Goal: Find specific page/section: Find specific page/section

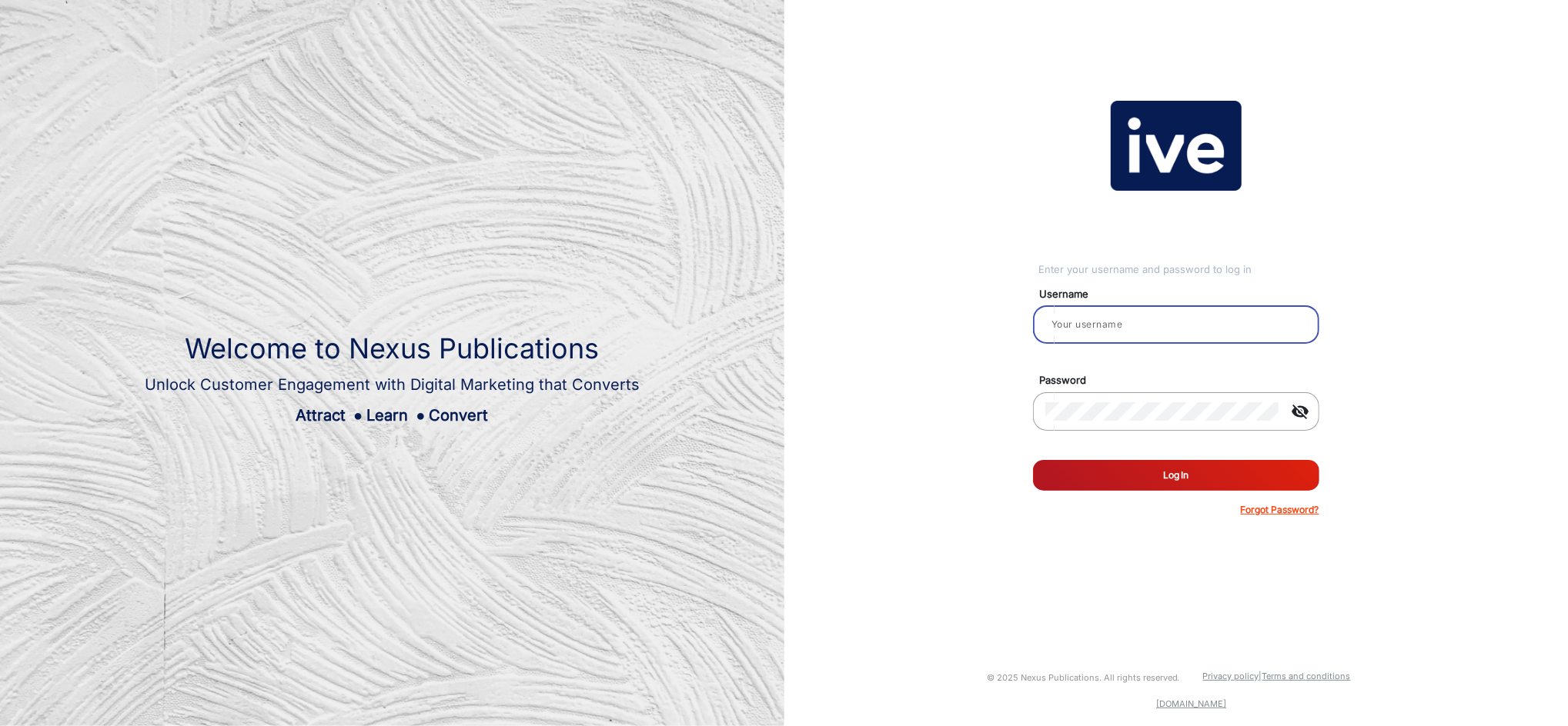
click at [1152, 320] on input "email" at bounding box center [1176, 324] width 261 height 19
click at [1108, 333] on input "email" at bounding box center [1176, 324] width 261 height 19
click at [1112, 315] on input "email" at bounding box center [1176, 324] width 261 height 19
click at [1125, 321] on input "email" at bounding box center [1176, 324] width 261 height 19
click at [1084, 330] on input "email" at bounding box center [1176, 324] width 261 height 19
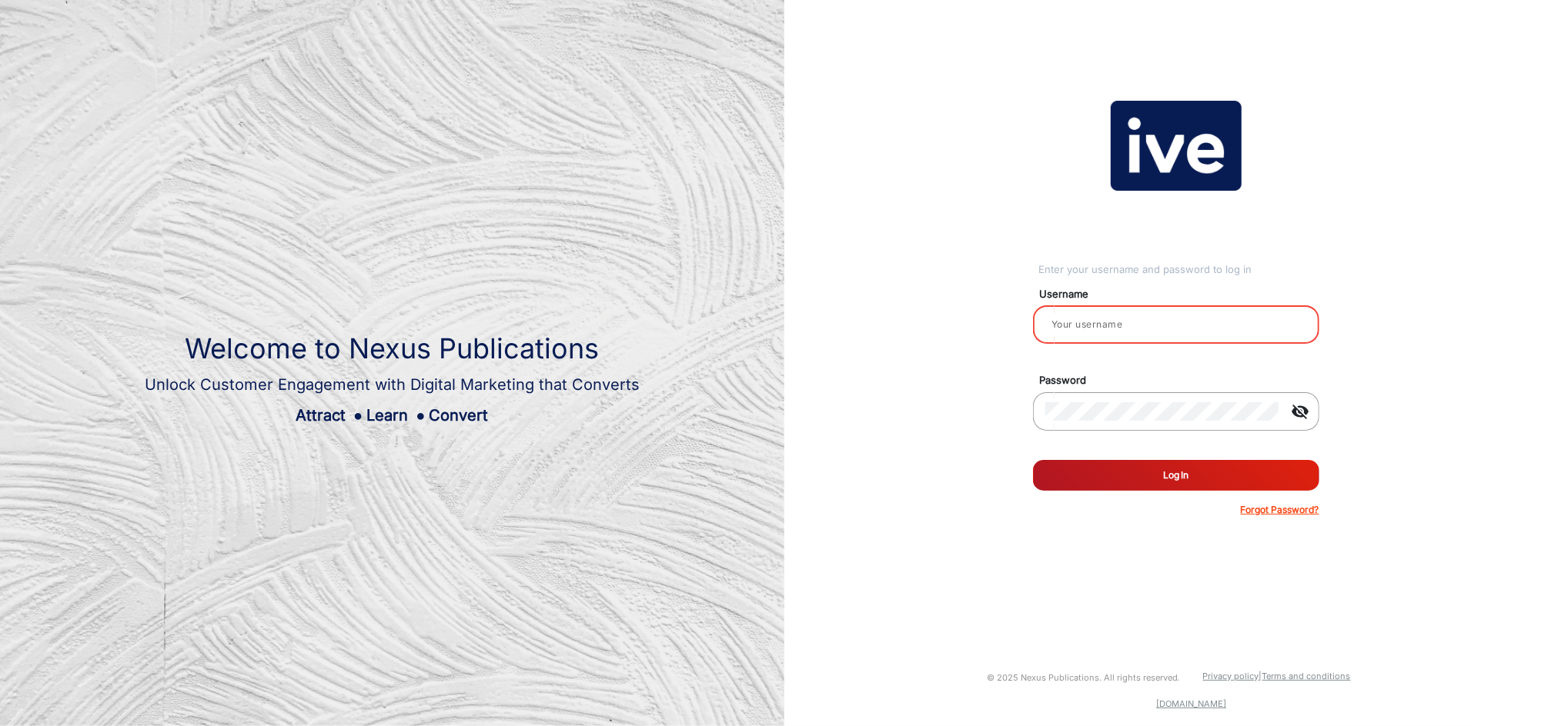
paste input "Blackwoods Marketing 1"
drag, startPoint x: 1201, startPoint y: 430, endPoint x: 1201, endPoint y: 421, distance: 9.0
click at [1199, 427] on mat-form-field "visibility_off" at bounding box center [1176, 420] width 309 height 56
click at [1101, 399] on div at bounding box center [1162, 412] width 234 height 43
click at [1088, 461] on button "Log In" at bounding box center [1176, 475] width 286 height 30
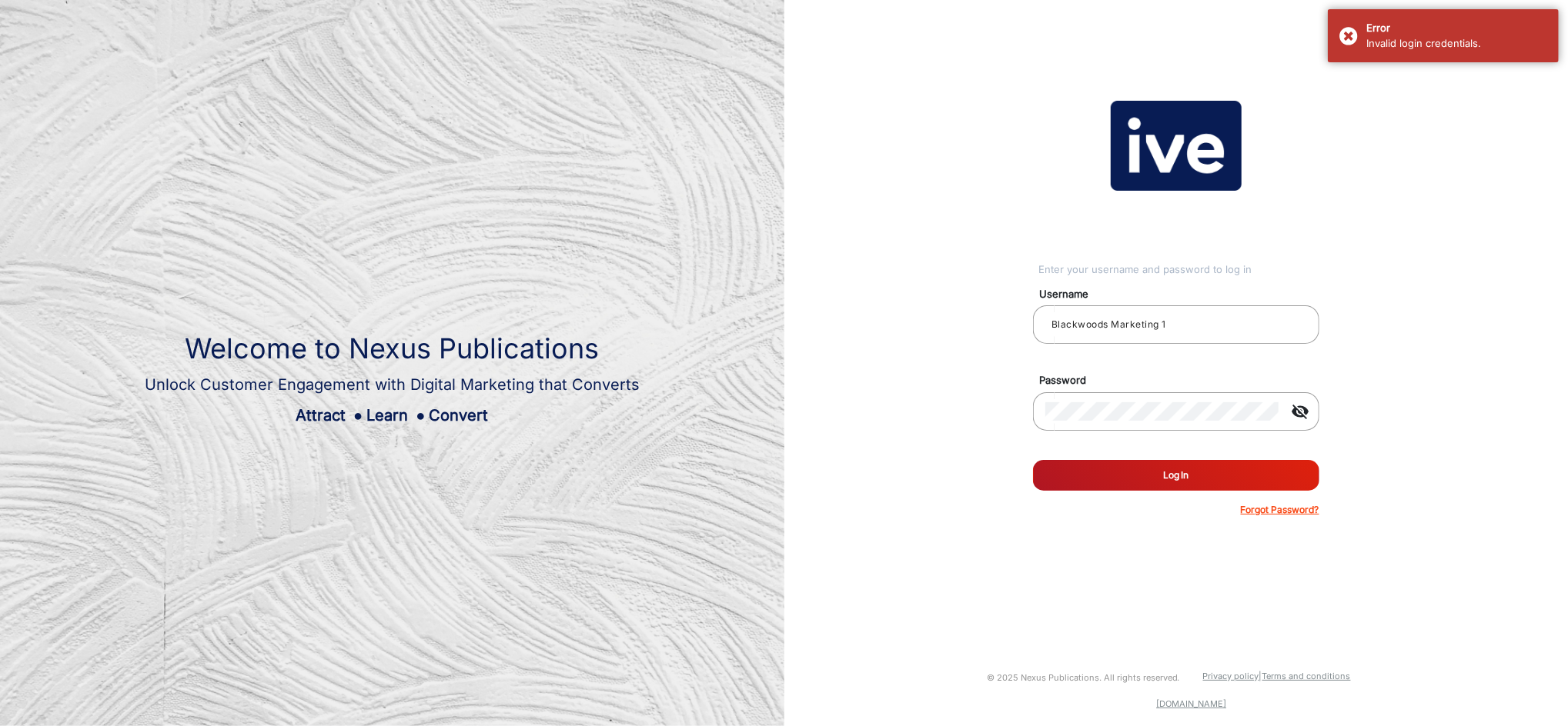
click at [1190, 476] on button "Log In" at bounding box center [1176, 475] width 286 height 30
click at [1350, 26] on div "Error Invalid login credentials." at bounding box center [1443, 35] width 231 height 53
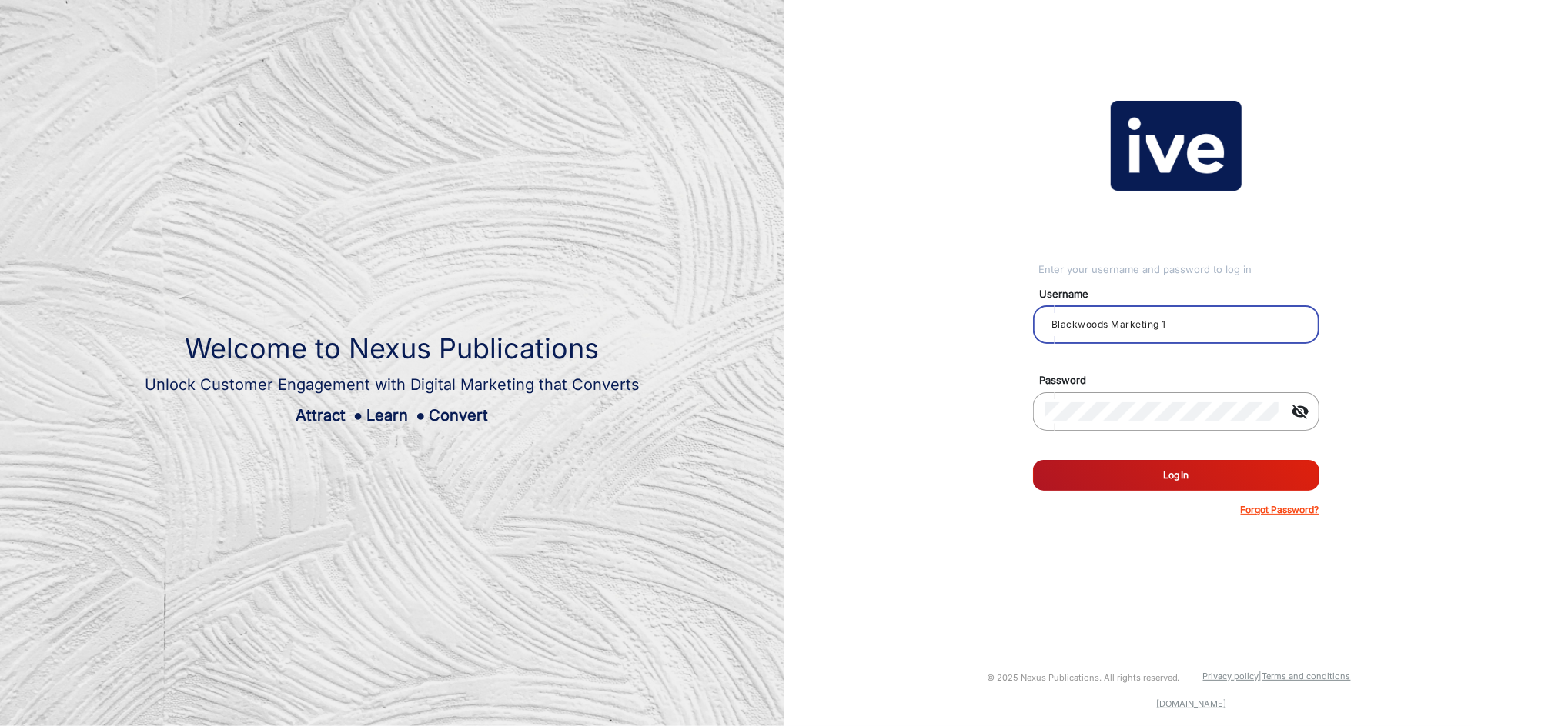
drag, startPoint x: 1208, startPoint y: 323, endPoint x: 896, endPoint y: 322, distance: 312.0
click at [896, 322] on div "Enter your username and password to log in Username Blackwoods Marketing 1 Pass…" at bounding box center [1176, 308] width 807 height 617
paste input "2"
type input "Blackwoods Marketing 2"
click at [930, 411] on div "Enter your username and password to log in Username Blackwoods Marketing 2 Pass…" at bounding box center [1176, 308] width 807 height 617
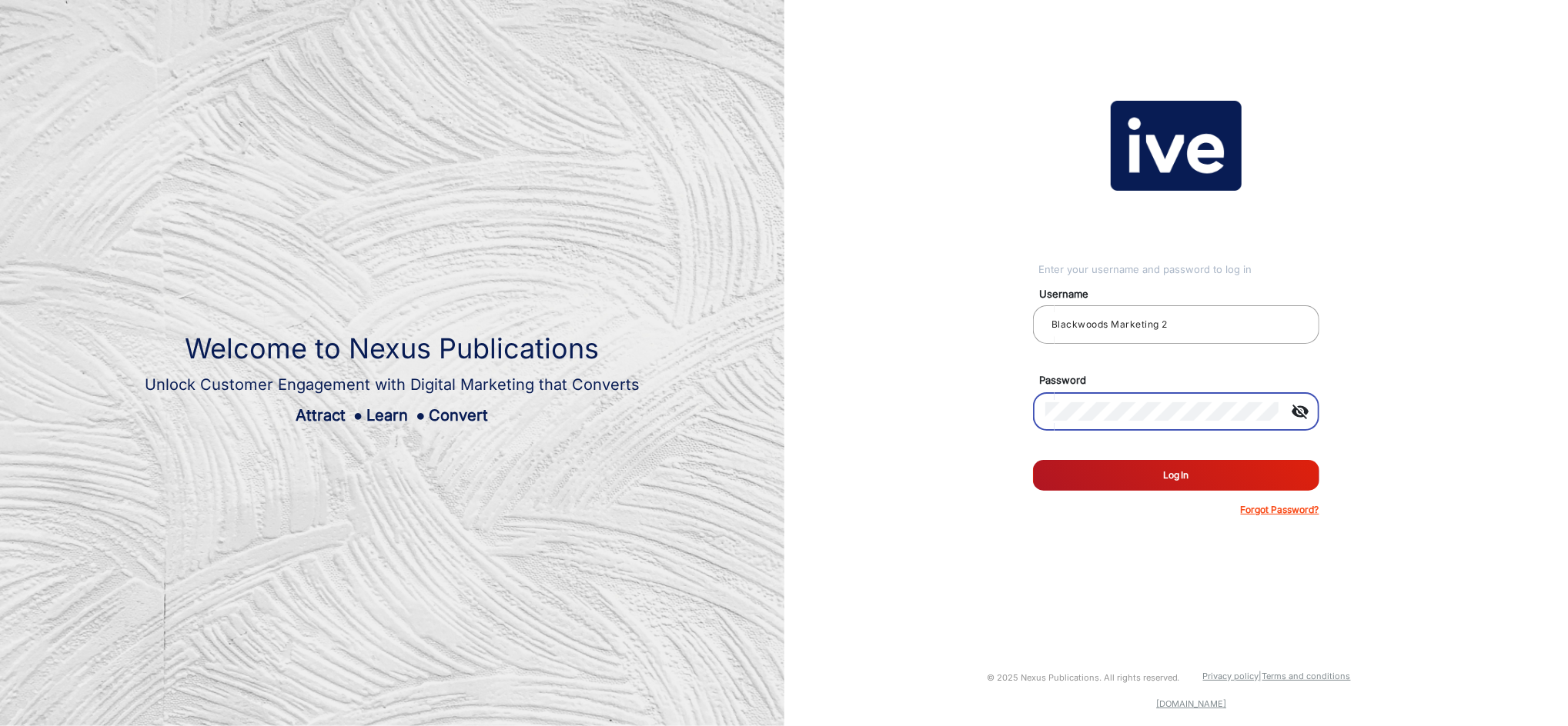
click at [1051, 480] on button "Log In" at bounding box center [1176, 475] width 286 height 30
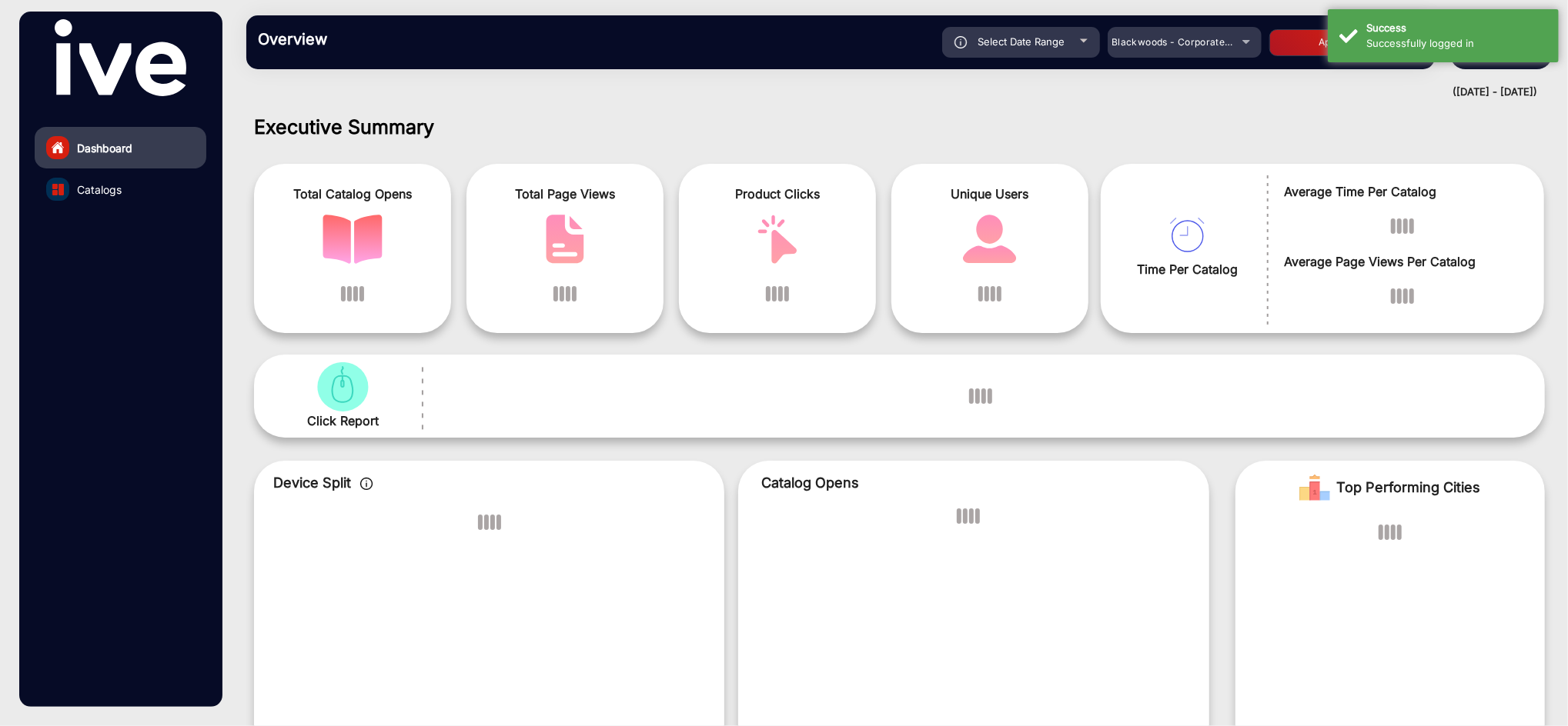
scroll to position [11, 0]
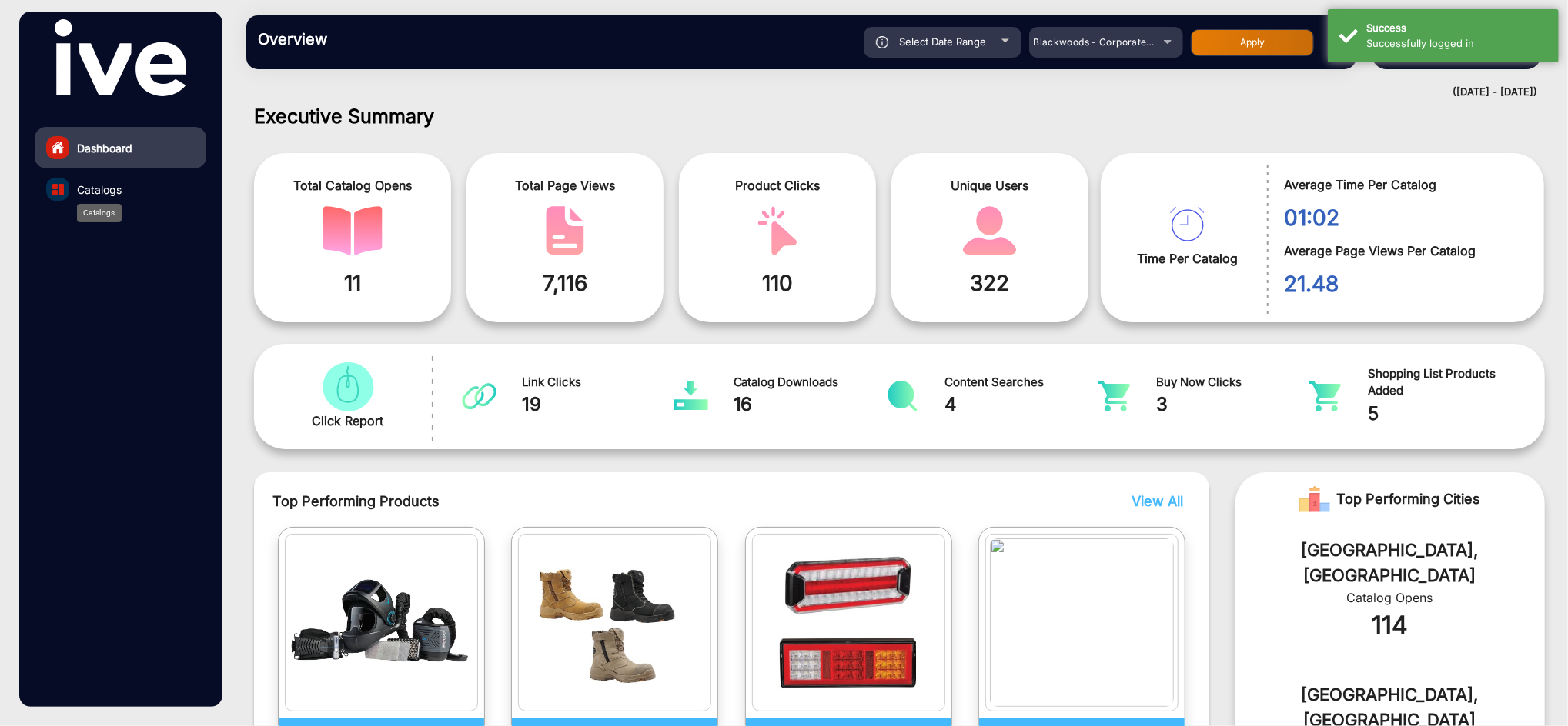
click at [108, 182] on span "Catalogs" at bounding box center [100, 190] width 45 height 17
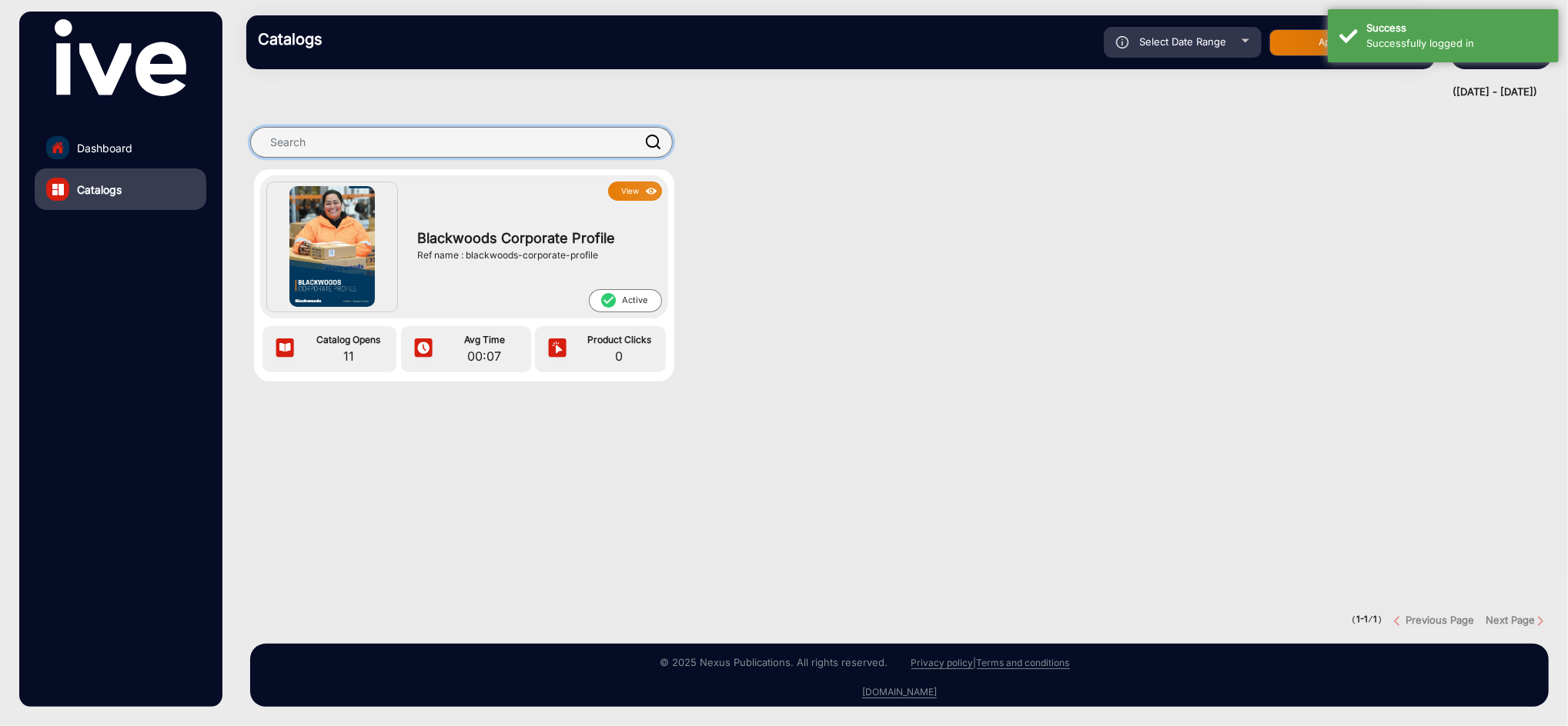
click at [567, 135] on input "text" at bounding box center [462, 142] width 423 height 30
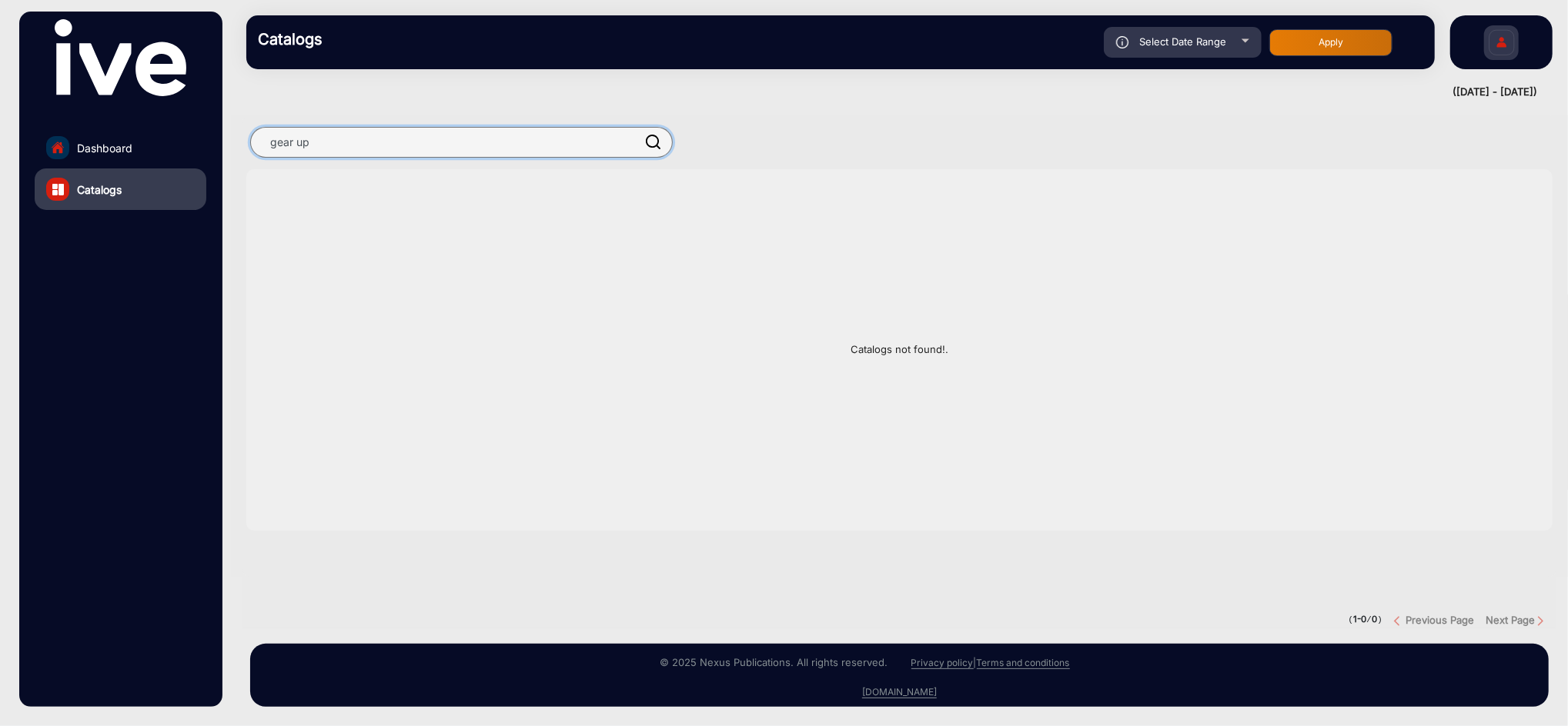
type input "gear up"
click at [126, 150] on span "Dashboard" at bounding box center [105, 148] width 56 height 17
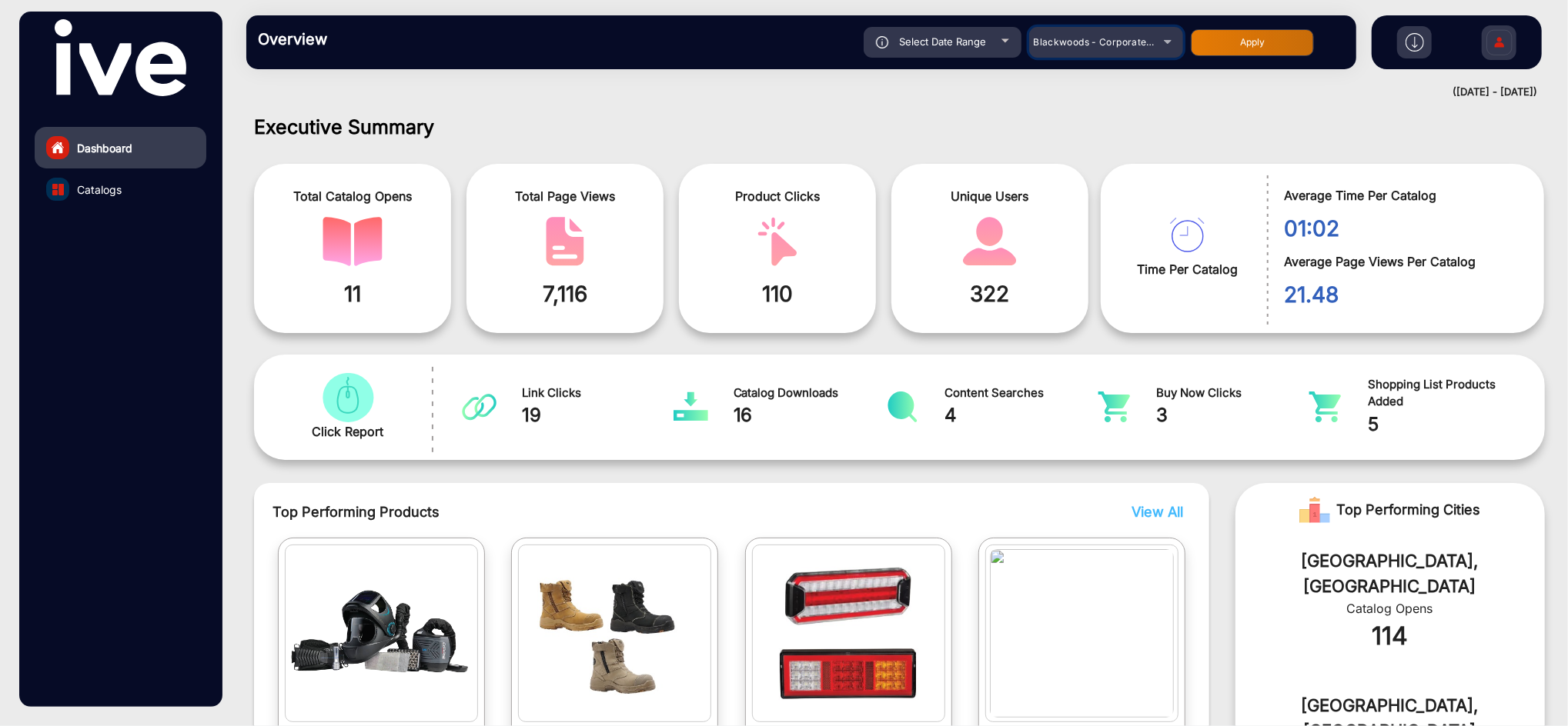
click at [1164, 45] on div "Blackwoods - Corporate Profile" at bounding box center [1105, 42] width 154 height 19
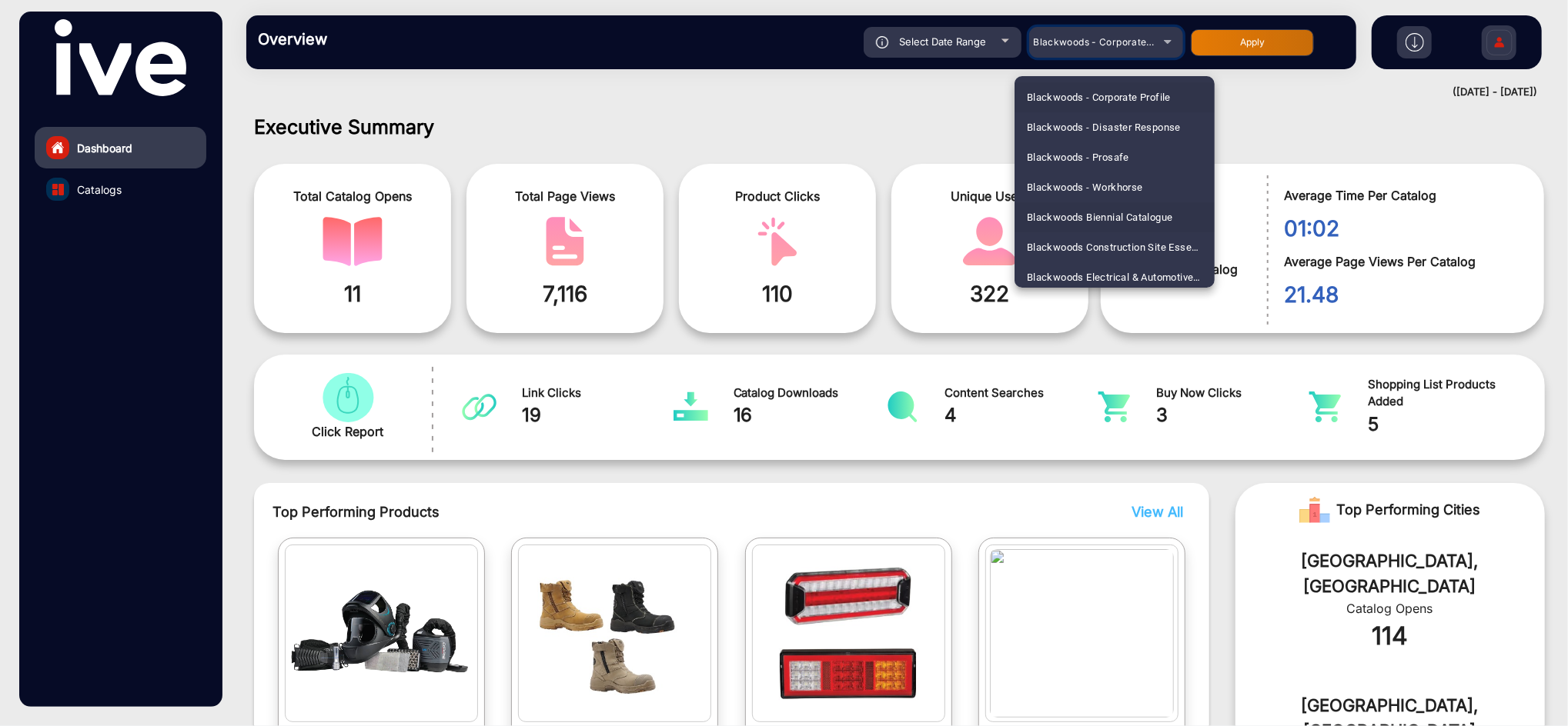
scroll to position [280, 0]
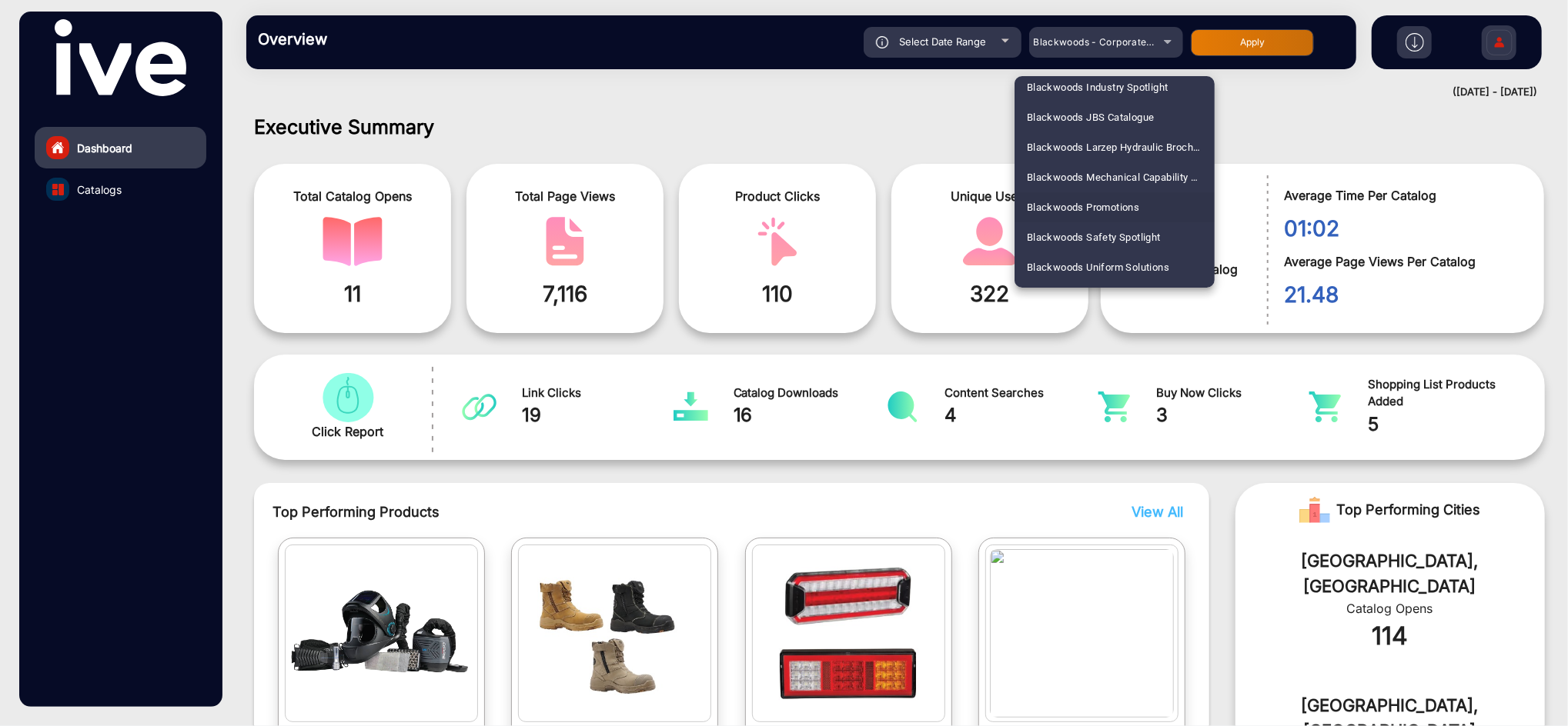
click at [1135, 201] on span "Blackwoods Promotions" at bounding box center [1084, 207] width 114 height 30
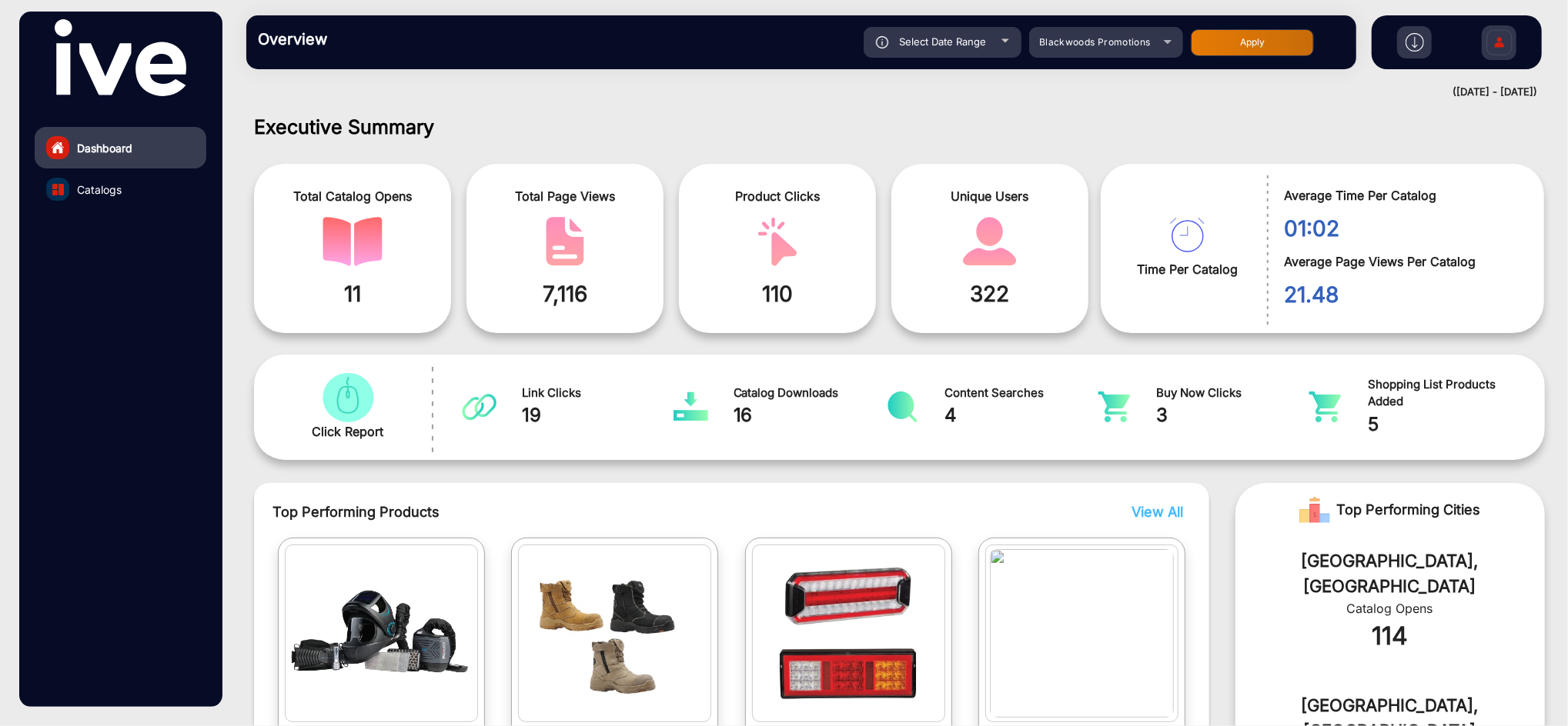
click at [1269, 45] on button "Apply" at bounding box center [1252, 43] width 123 height 27
type input "[DATE]"
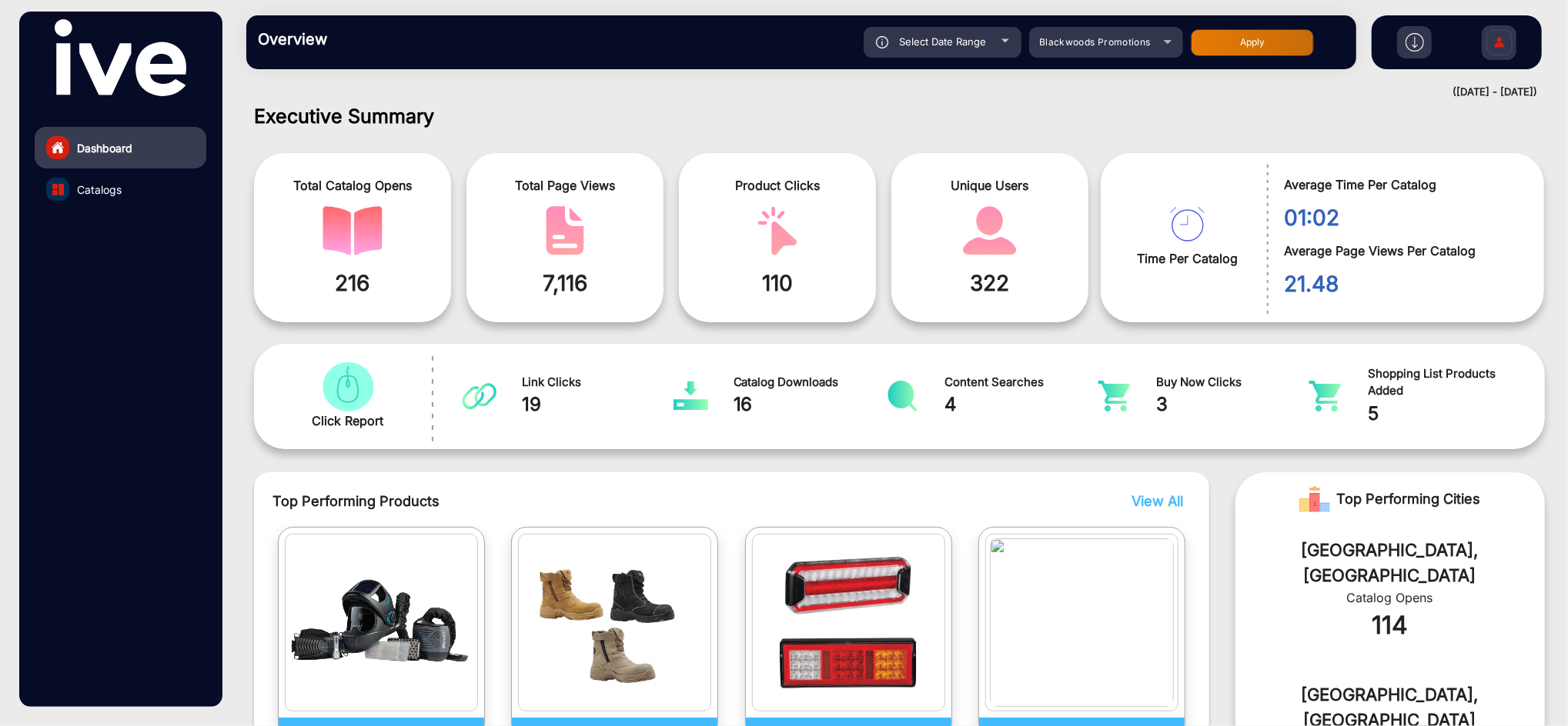
click at [1265, 39] on button "Apply" at bounding box center [1252, 43] width 123 height 27
type input "[DATE]"
click at [1011, 42] on div "Select Date Range" at bounding box center [942, 42] width 158 height 30
type input "[DATE]"
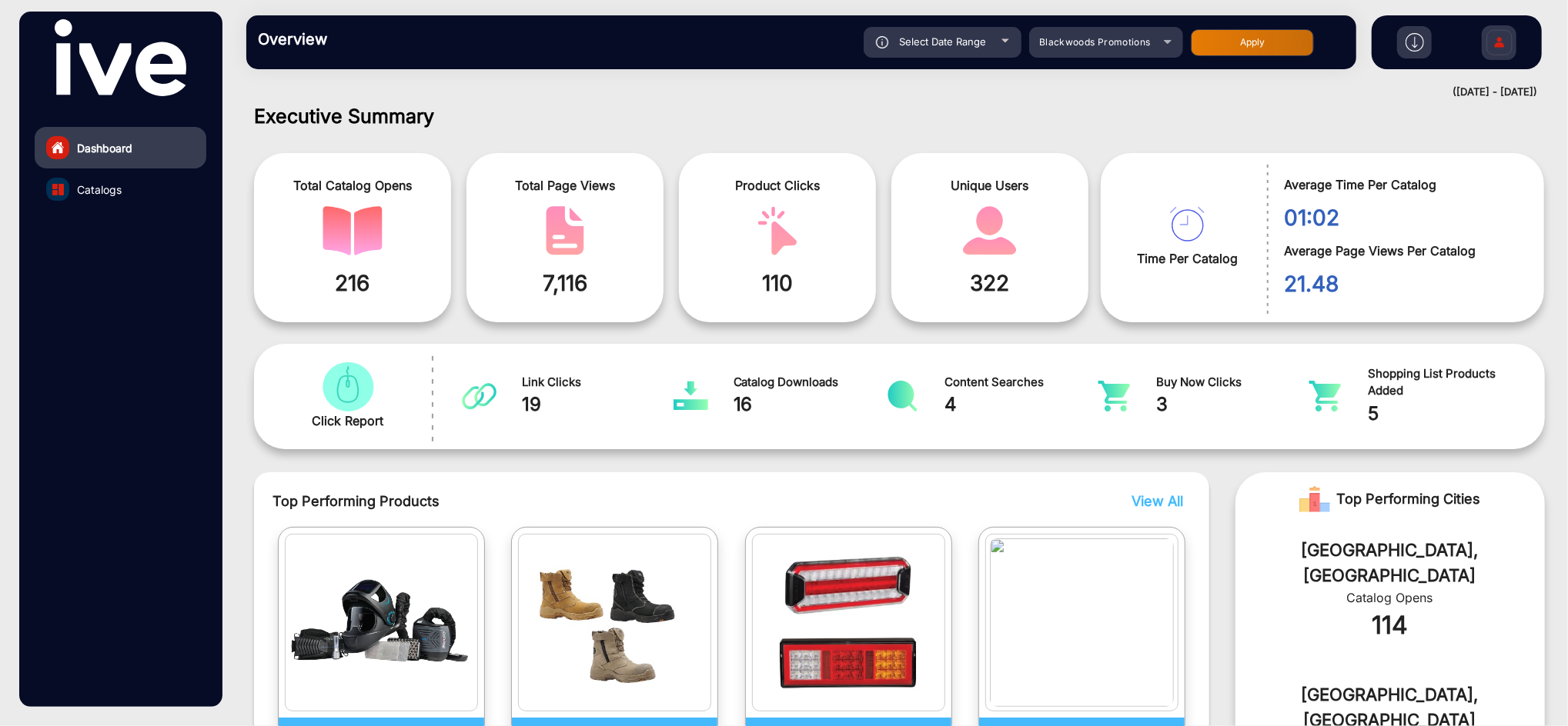
type input "[DATE]"
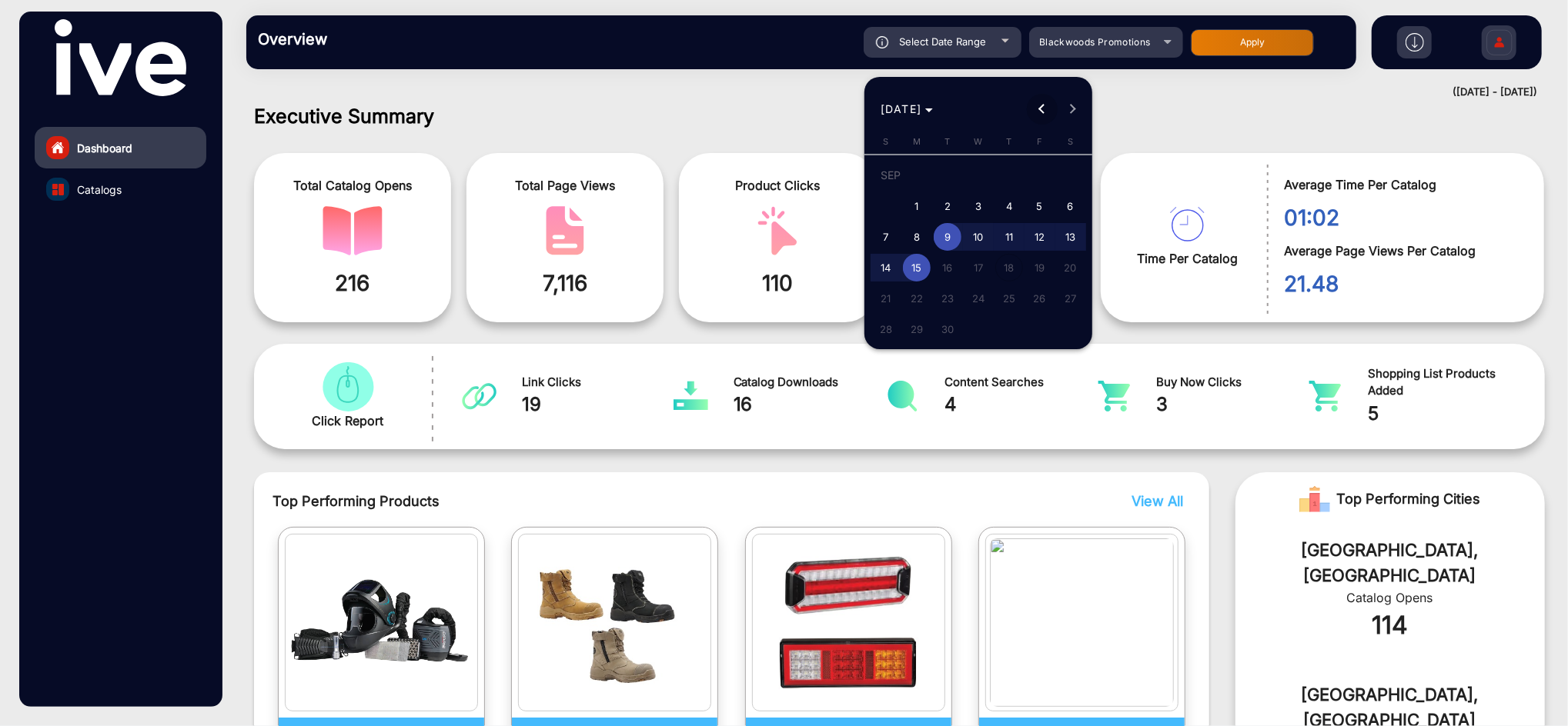
click at [1044, 111] on button "Previous month" at bounding box center [1041, 109] width 30 height 30
click at [915, 300] on span "25" at bounding box center [916, 302] width 27 height 27
type input "[DATE]"
click at [1254, 42] on div at bounding box center [784, 363] width 1568 height 726
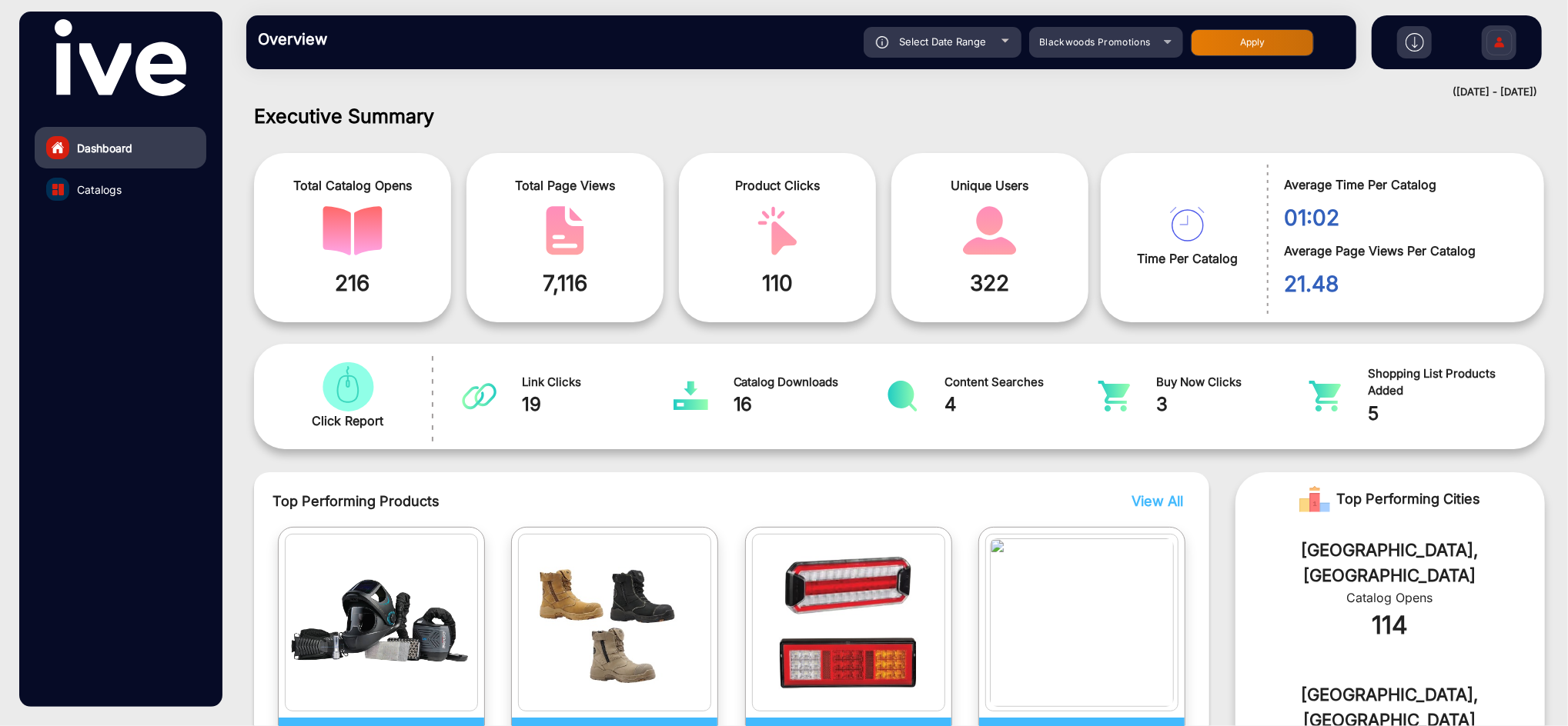
click at [1254, 41] on button "Apply" at bounding box center [1252, 43] width 123 height 27
type input "[DATE]"
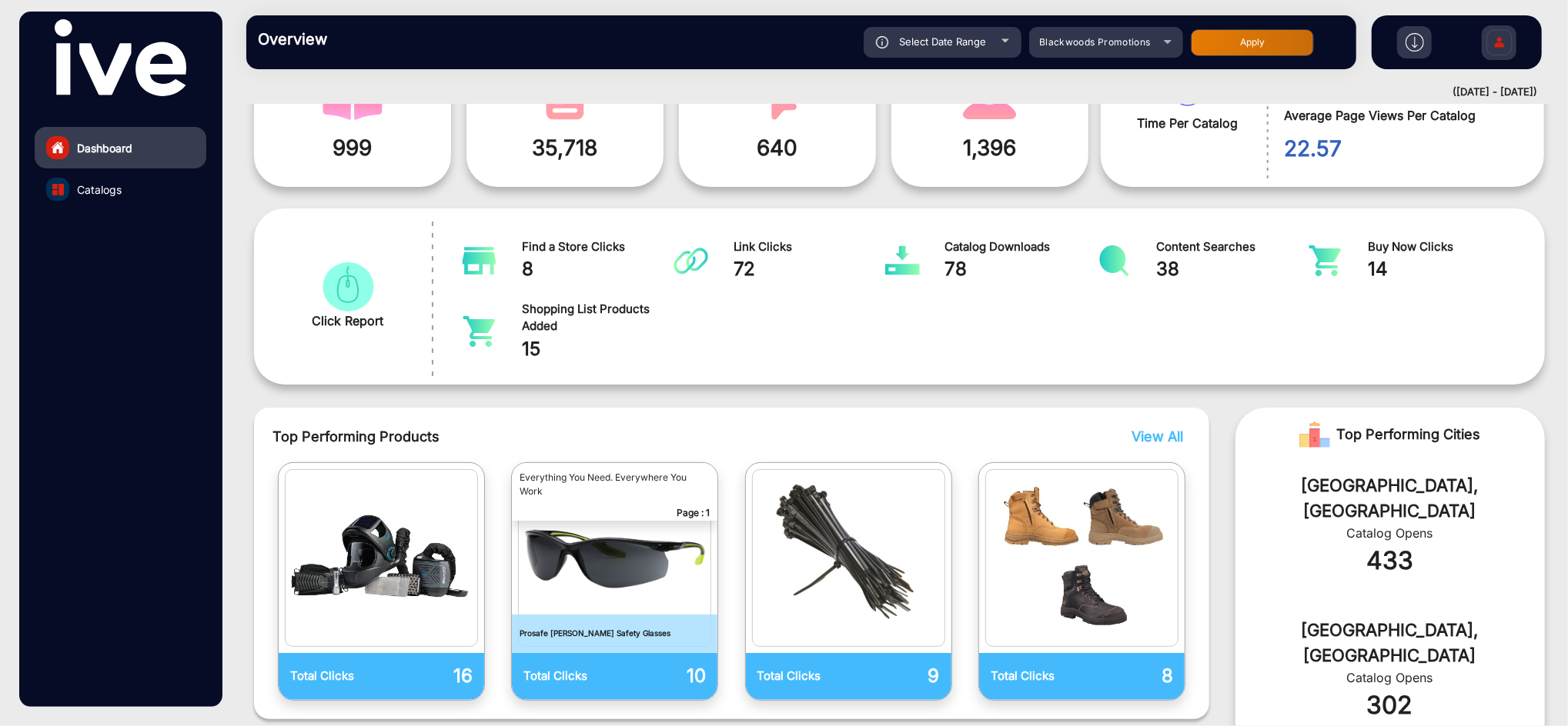
scroll to position [0, 0]
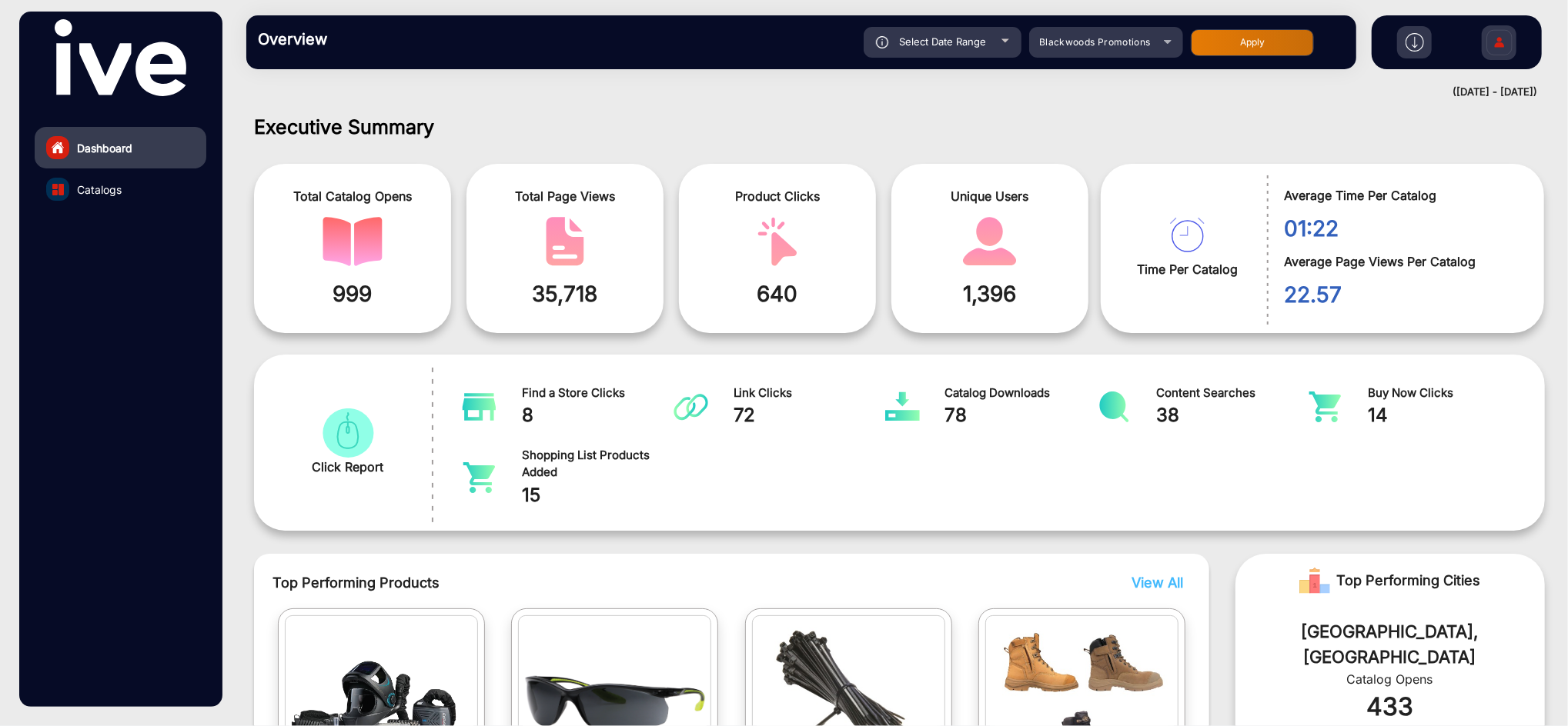
click at [571, 247] on img "catalog" at bounding box center [564, 242] width 60 height 49
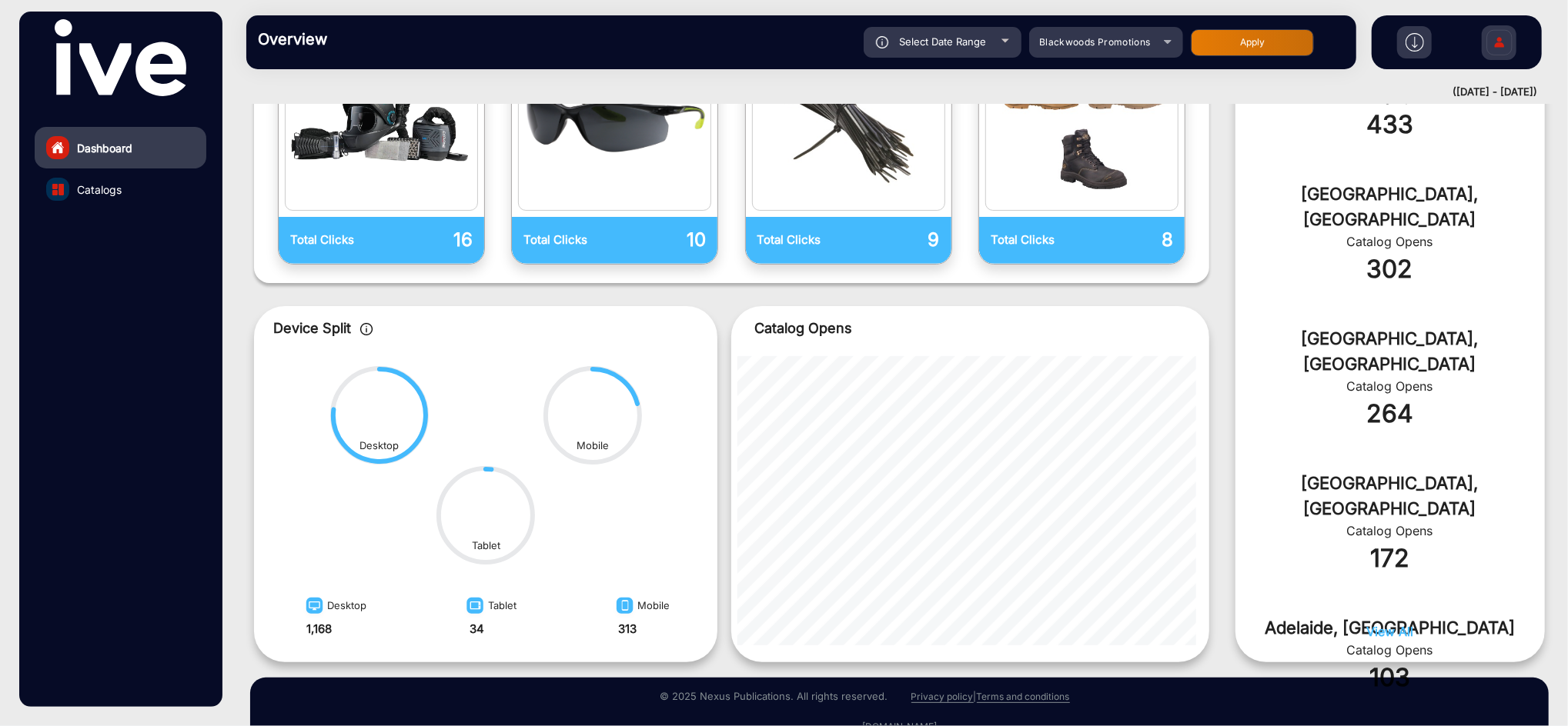
scroll to position [616, 0]
